Goal: Transaction & Acquisition: Book appointment/travel/reservation

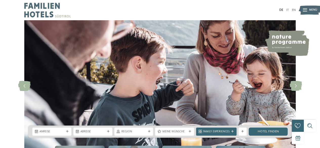
click at [287, 7] on div "DE IT EN Menü" at bounding box center [228, 10] width 136 height 20
click at [287, 10] on link "IT" at bounding box center [287, 9] width 3 height 3
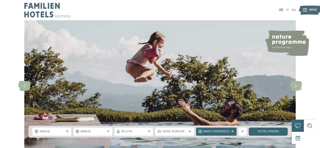
click at [283, 11] on link "DE" at bounding box center [281, 9] width 4 height 3
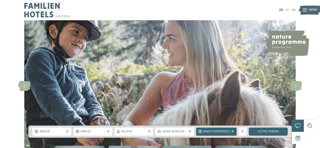
click at [283, 14] on div "DE IT EN Menü" at bounding box center [228, 10] width 136 height 20
click at [287, 11] on link "IT" at bounding box center [287, 9] width 3 height 3
click at [64, 129] on div "Arrivo" at bounding box center [51, 132] width 39 height 8
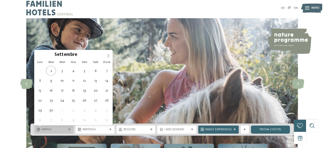
scroll to position [4, 0]
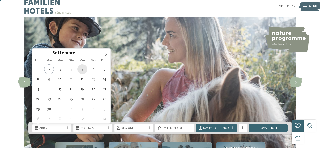
type div "05.09.2025"
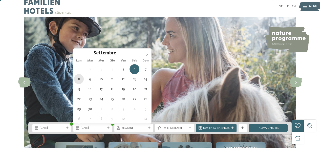
type div "08.09.2025"
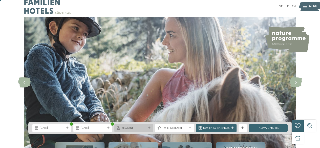
click at [138, 127] on span "Regione" at bounding box center [133, 128] width 25 height 4
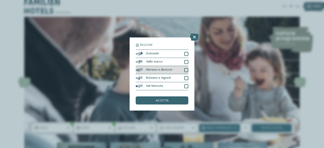
click at [187, 68] on div "Merano e dintorni" at bounding box center [162, 70] width 53 height 8
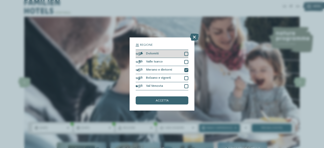
click at [186, 53] on div at bounding box center [186, 54] width 4 height 4
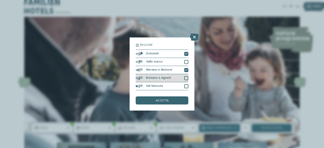
click at [186, 77] on div at bounding box center [186, 78] width 4 height 4
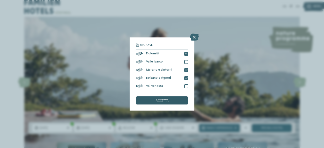
click at [165, 101] on span "accetta" at bounding box center [162, 100] width 13 height 3
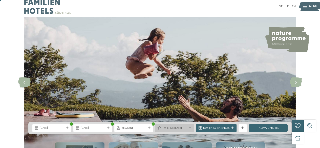
click at [181, 128] on span "I miei desideri" at bounding box center [174, 128] width 25 height 4
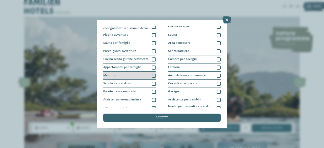
scroll to position [64, 0]
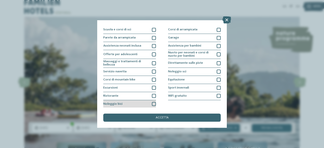
click at [152, 103] on div at bounding box center [154, 104] width 4 height 4
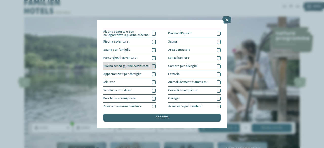
scroll to position [0, 0]
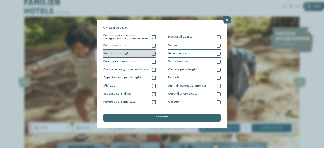
click at [153, 55] on div at bounding box center [154, 54] width 4 height 4
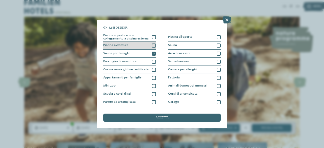
click at [153, 47] on div at bounding box center [154, 46] width 4 height 4
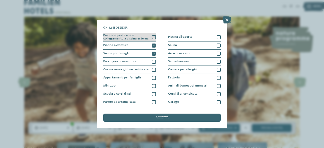
click at [153, 39] on div "Piscina coperta o con collegamento a piscina esterna" at bounding box center [129, 37] width 53 height 9
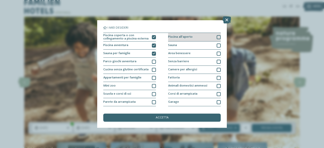
click at [214, 35] on div "Piscina all'aperto" at bounding box center [194, 37] width 53 height 9
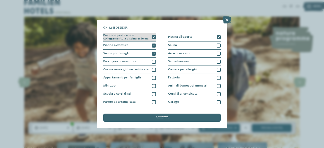
click at [153, 37] on icon at bounding box center [154, 37] width 3 height 3
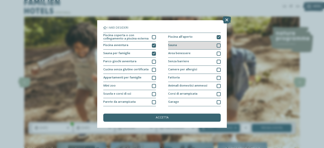
click at [217, 47] on div at bounding box center [219, 46] width 4 height 4
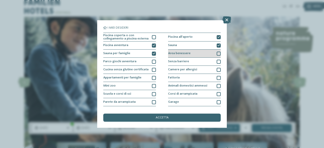
click at [217, 54] on div at bounding box center [219, 54] width 4 height 4
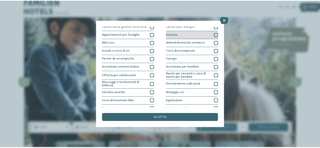
scroll to position [64, 0]
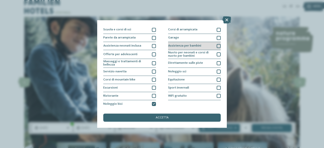
click at [217, 47] on div at bounding box center [219, 46] width 4 height 4
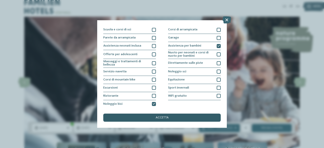
click at [174, 116] on div "accetta" at bounding box center [161, 118] width 117 height 8
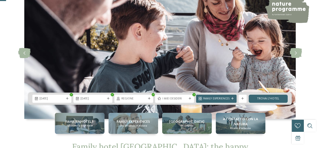
scroll to position [33, 0]
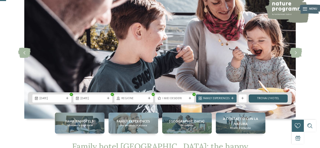
click at [268, 98] on link "trova l’hotel" at bounding box center [268, 98] width 39 height 8
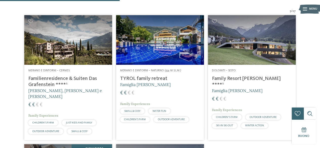
scroll to position [143, 0]
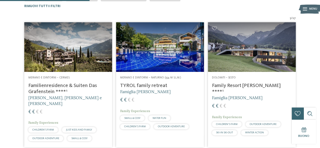
click at [79, 79] on address "Merano e dintorni – Cermes" at bounding box center [68, 78] width 80 height 4
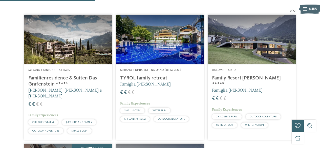
scroll to position [151, 0]
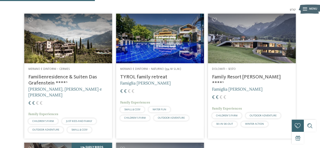
click at [136, 78] on h4 "TYROL family retreat" at bounding box center [160, 77] width 80 height 6
click at [142, 78] on h4 "TYROL family retreat" at bounding box center [160, 77] width 80 height 6
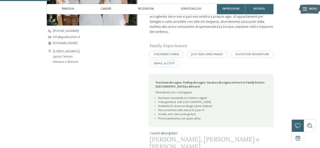
scroll to position [197, 0]
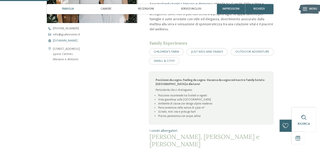
click at [72, 41] on span "www.grafenstein.it" at bounding box center [65, 40] width 25 height 3
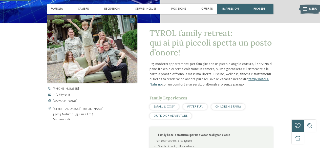
scroll to position [129, 0]
click at [61, 99] on span "[DOMAIN_NAME]" at bounding box center [65, 100] width 25 height 3
